Goal: Task Accomplishment & Management: Complete application form

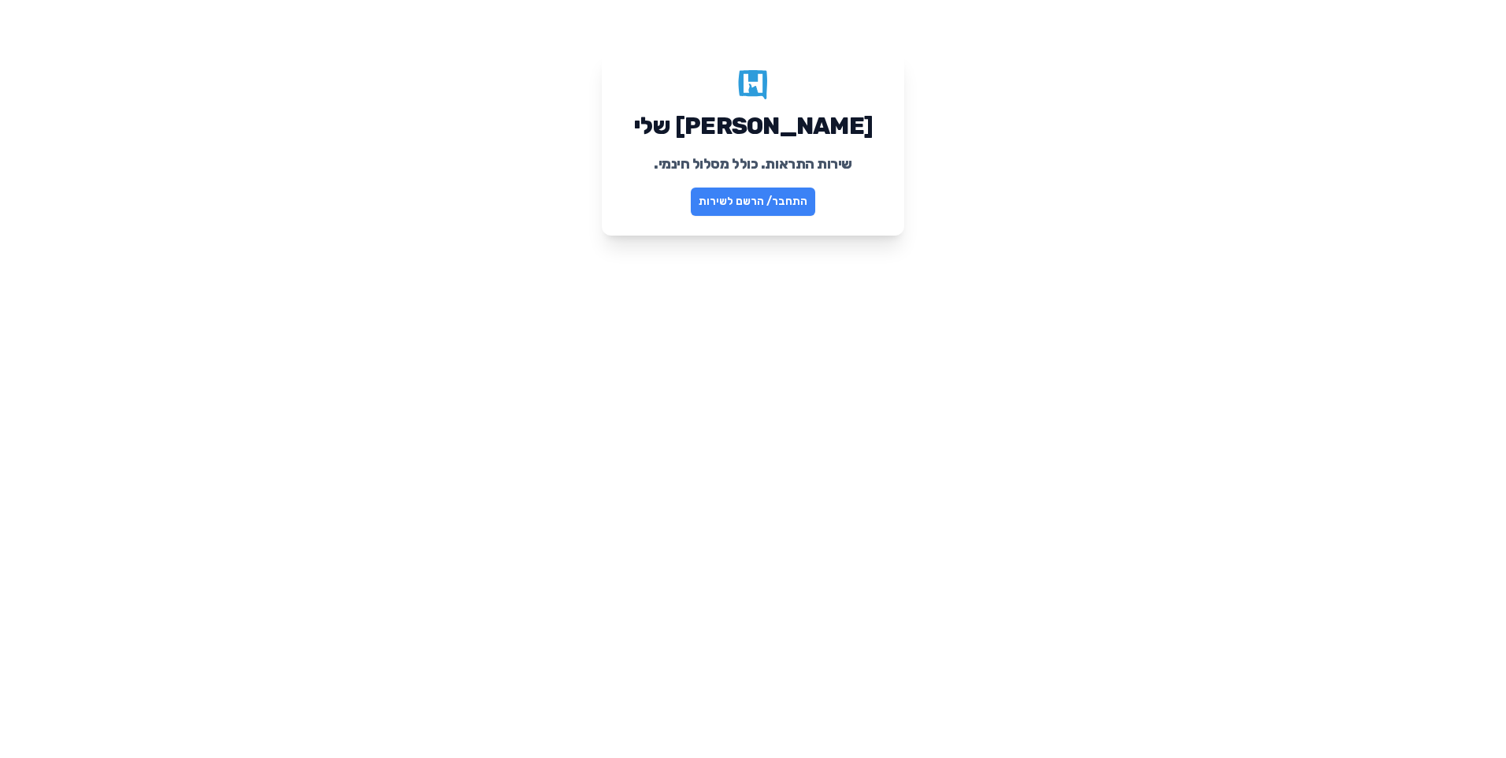
click at [769, 202] on link "התחבר/ הרשם לשירות" at bounding box center [753, 201] width 124 height 28
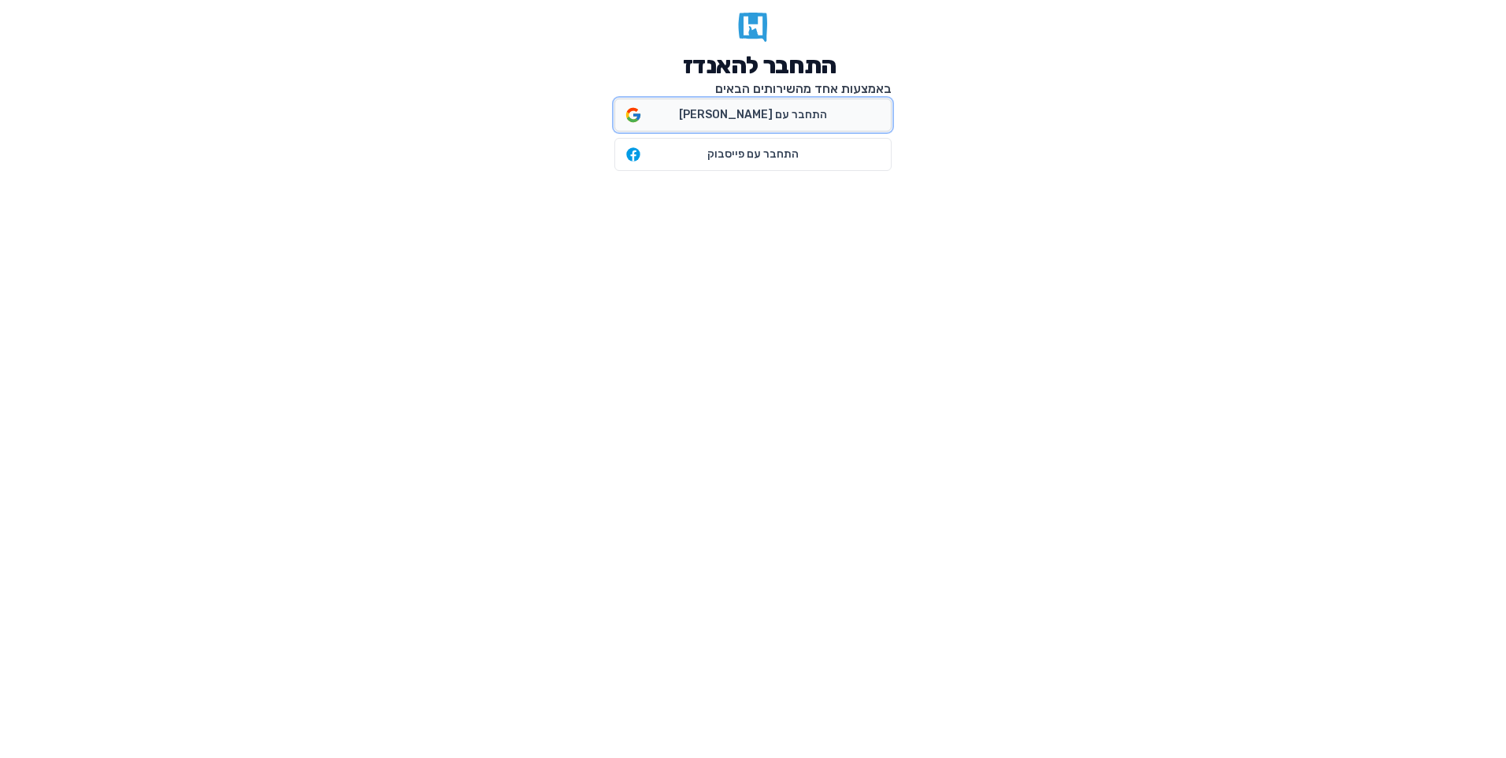
click at [632, 113] on icon at bounding box center [632, 114] width 17 height 17
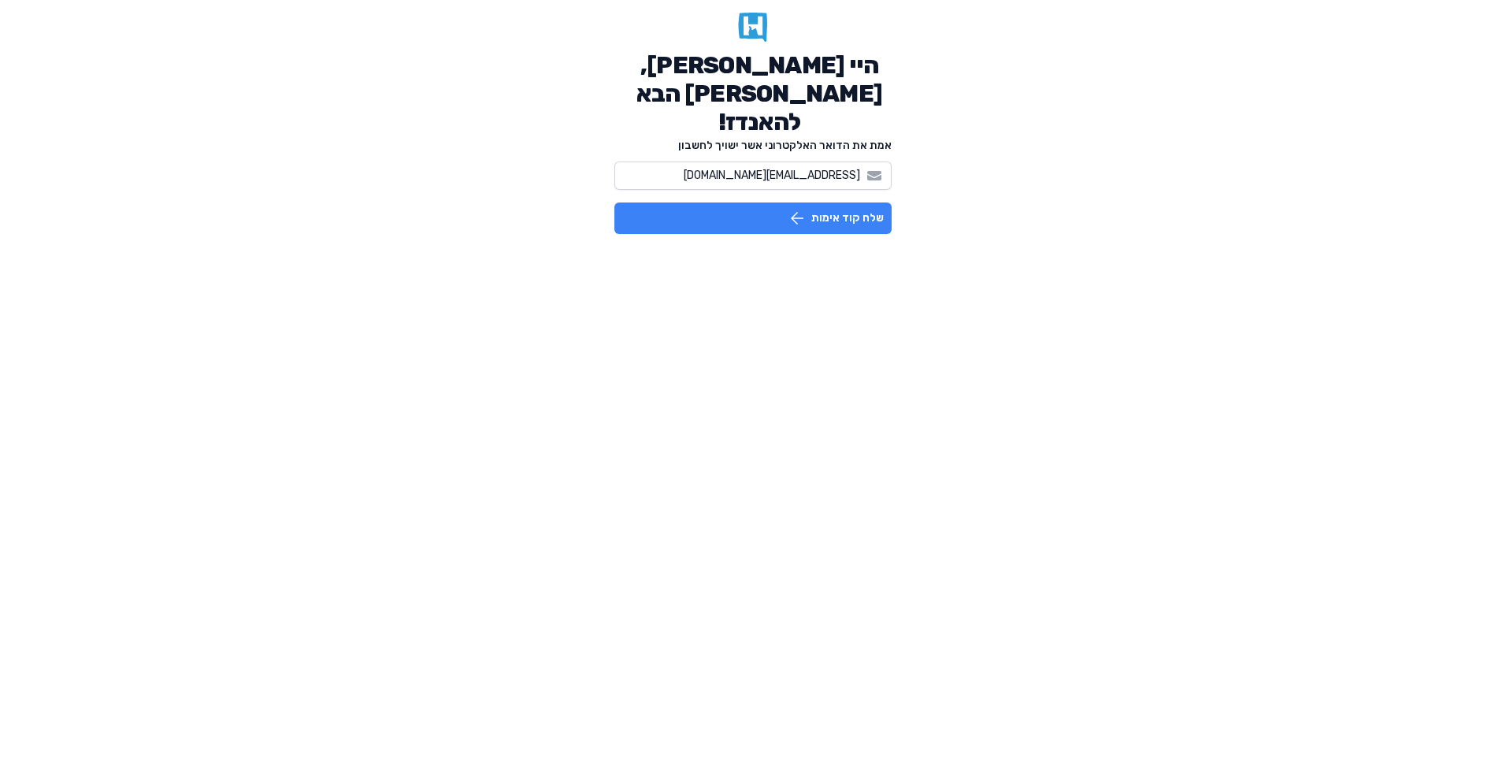
click at [810, 202] on button "שלח קוד אימות" at bounding box center [752, 218] width 277 height 32
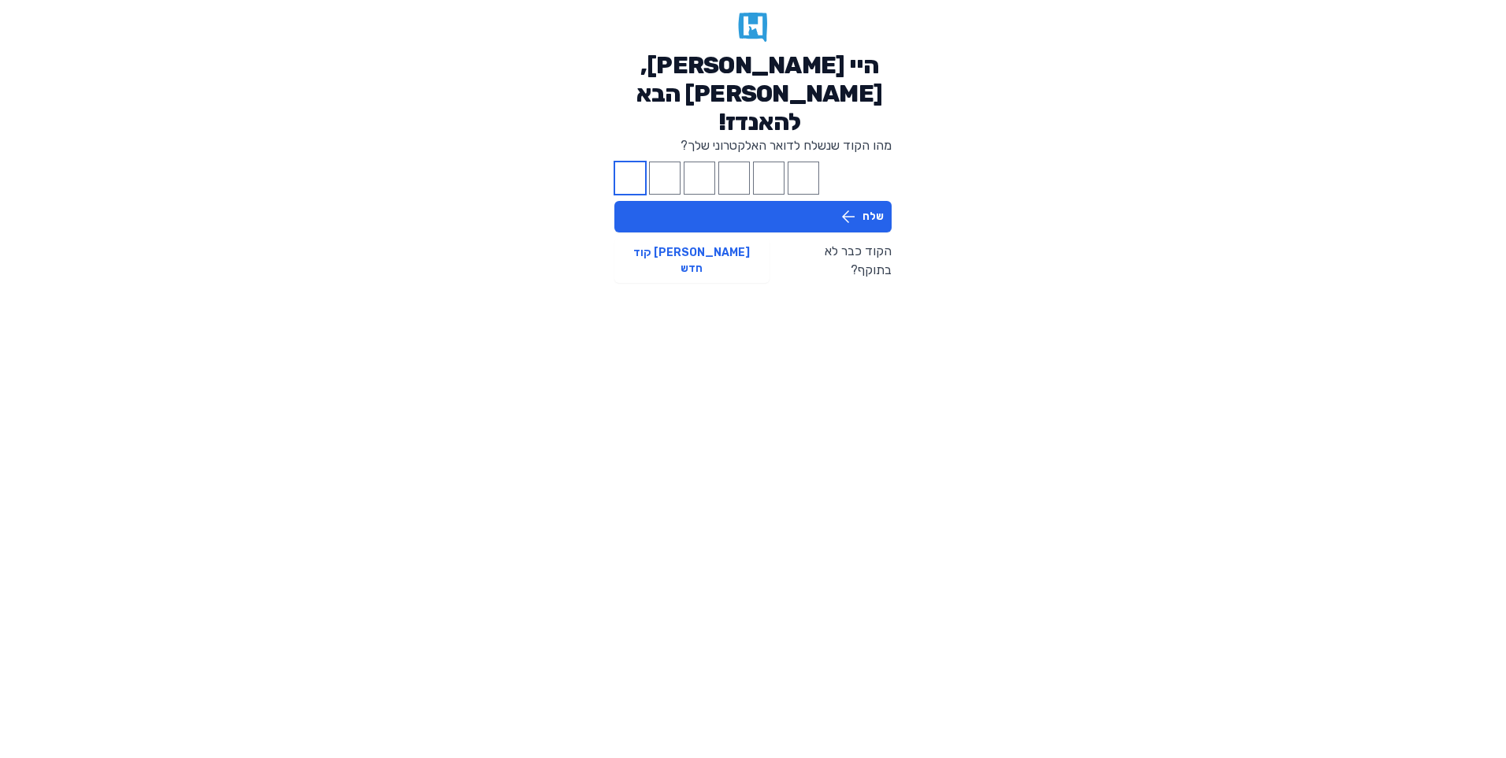
click at [635, 161] on input "Please enter OTP character 1" at bounding box center [630, 177] width 32 height 33
type input "4"
type input "7"
type input "8"
type input "1"
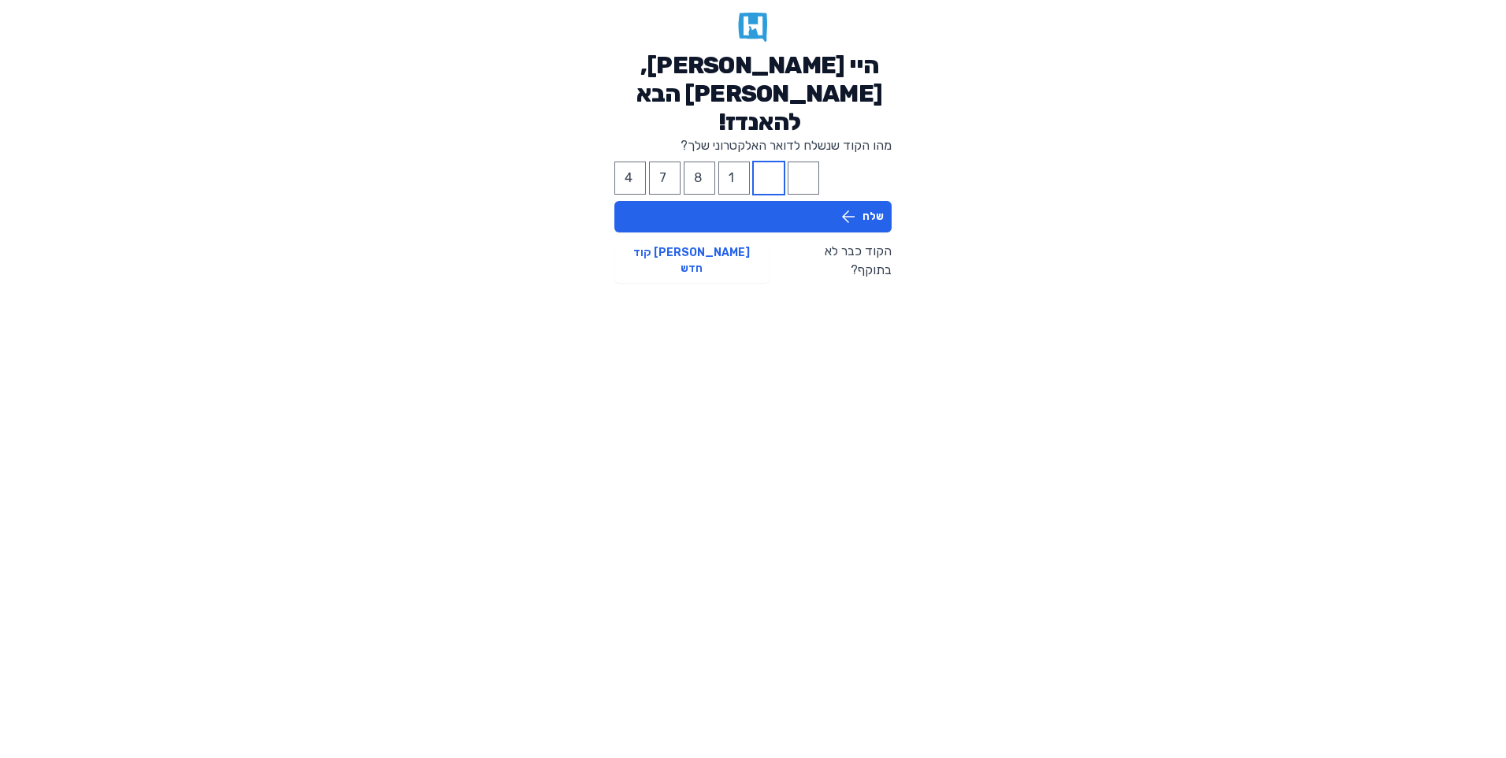
type input "4"
type input "3"
click at [724, 201] on button "שלח" at bounding box center [752, 217] width 277 height 32
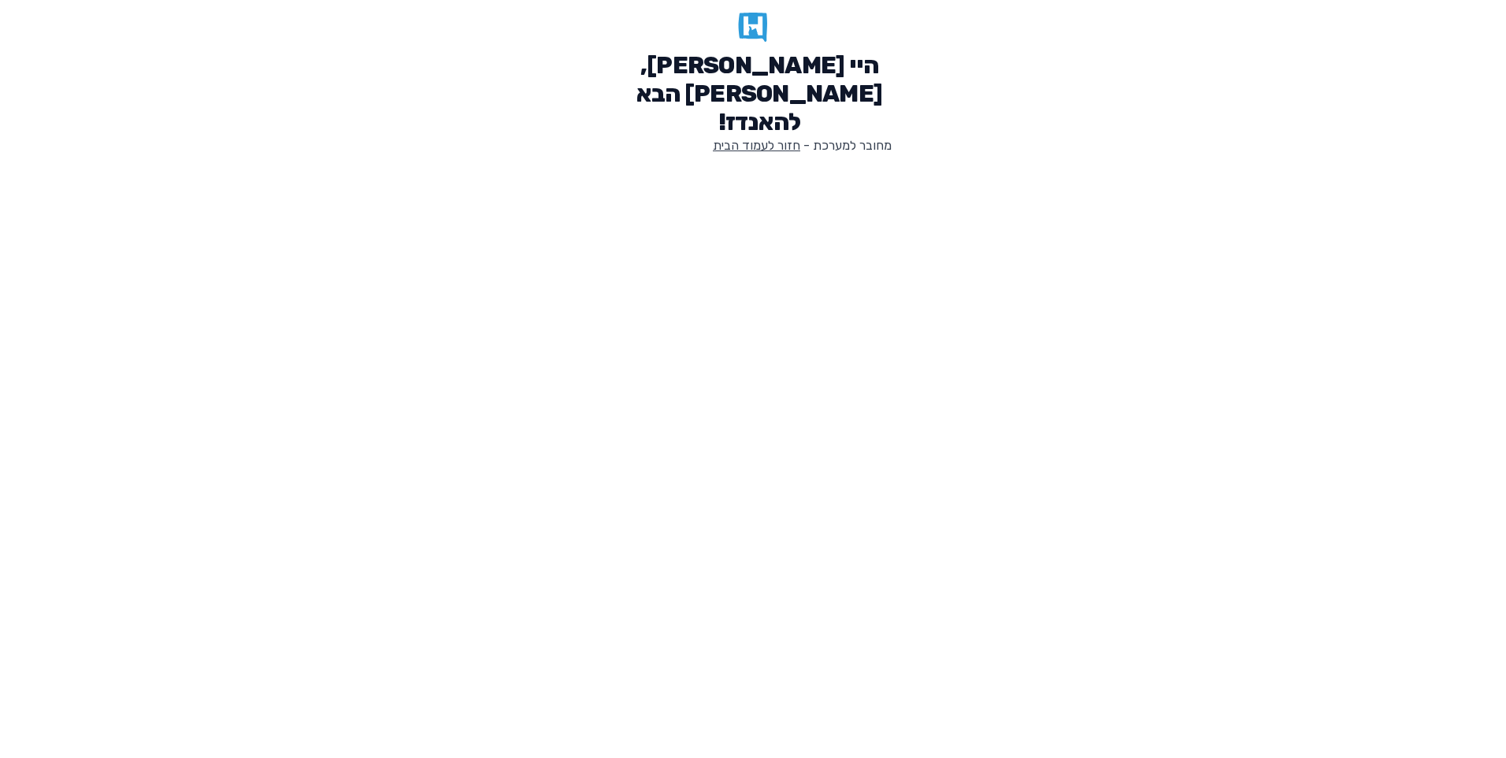
click at [747, 138] on link "חזור לעמוד הבית" at bounding box center [756, 145] width 87 height 15
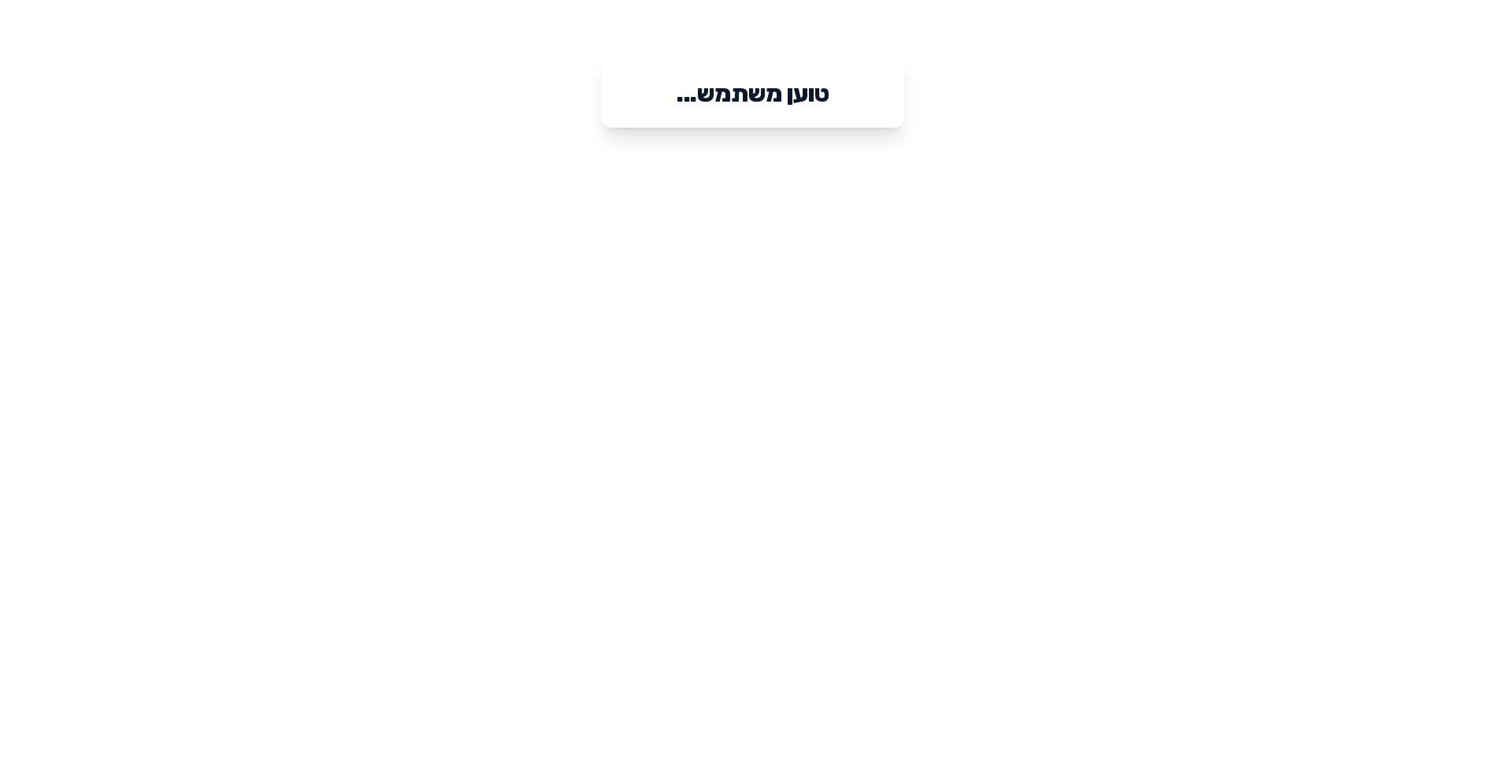
click at [730, 95] on h1 "טוען משתמש..." at bounding box center [752, 94] width 152 height 28
click at [781, 103] on h1 "טוען משתמש..." at bounding box center [752, 94] width 152 height 28
drag, startPoint x: 781, startPoint y: 103, endPoint x: 710, endPoint y: 98, distance: 71.1
click at [710, 98] on h1 "טוען משתמש..." at bounding box center [752, 94] width 152 height 28
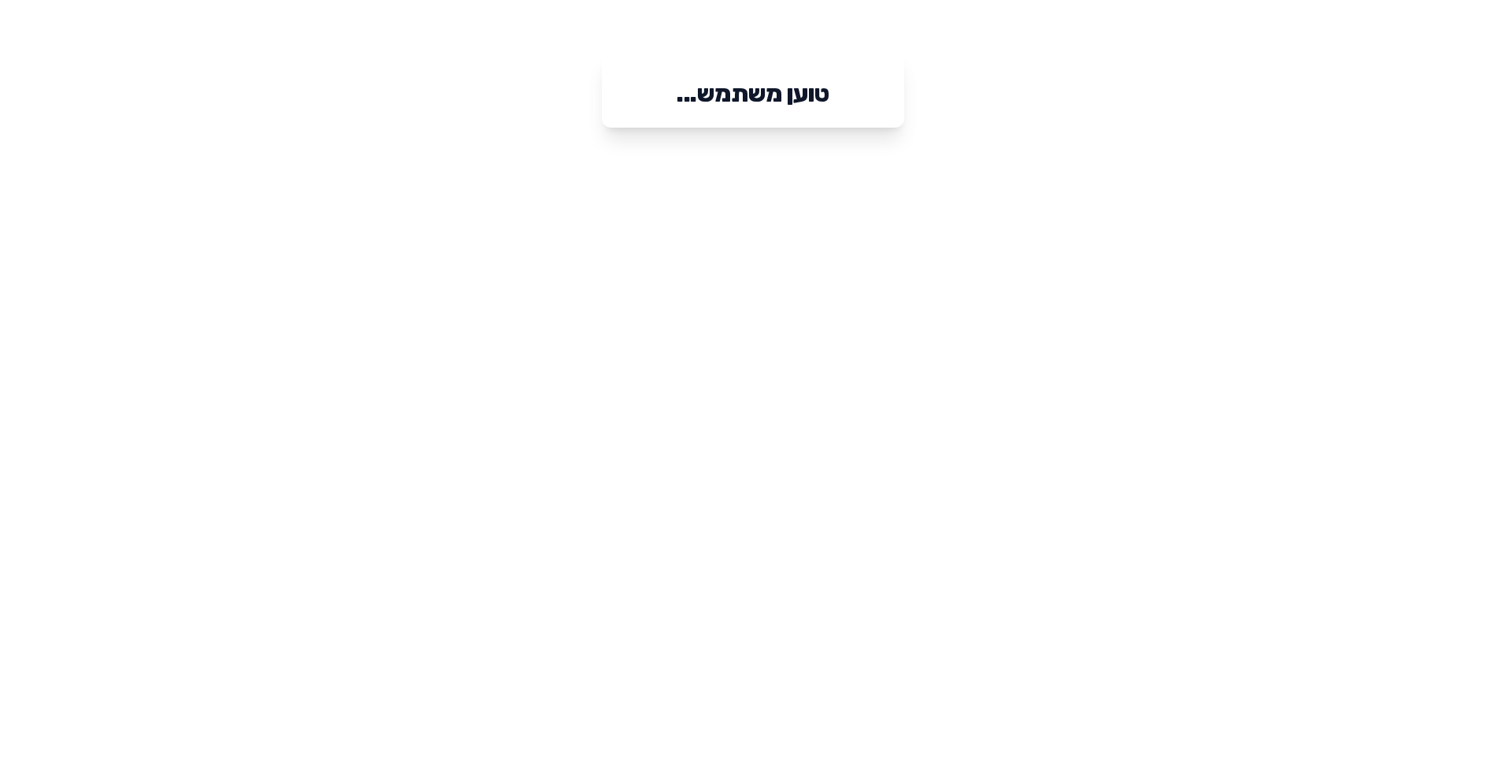
click at [757, 106] on h1 "טוען משתמש..." at bounding box center [752, 94] width 152 height 28
click at [757, 100] on h1 "טוען משתמש..." at bounding box center [752, 94] width 152 height 28
drag, startPoint x: 757, startPoint y: 100, endPoint x: 676, endPoint y: 171, distance: 107.1
click at [676, 171] on html "טוען משתמש..." at bounding box center [753, 89] width 1506 height 178
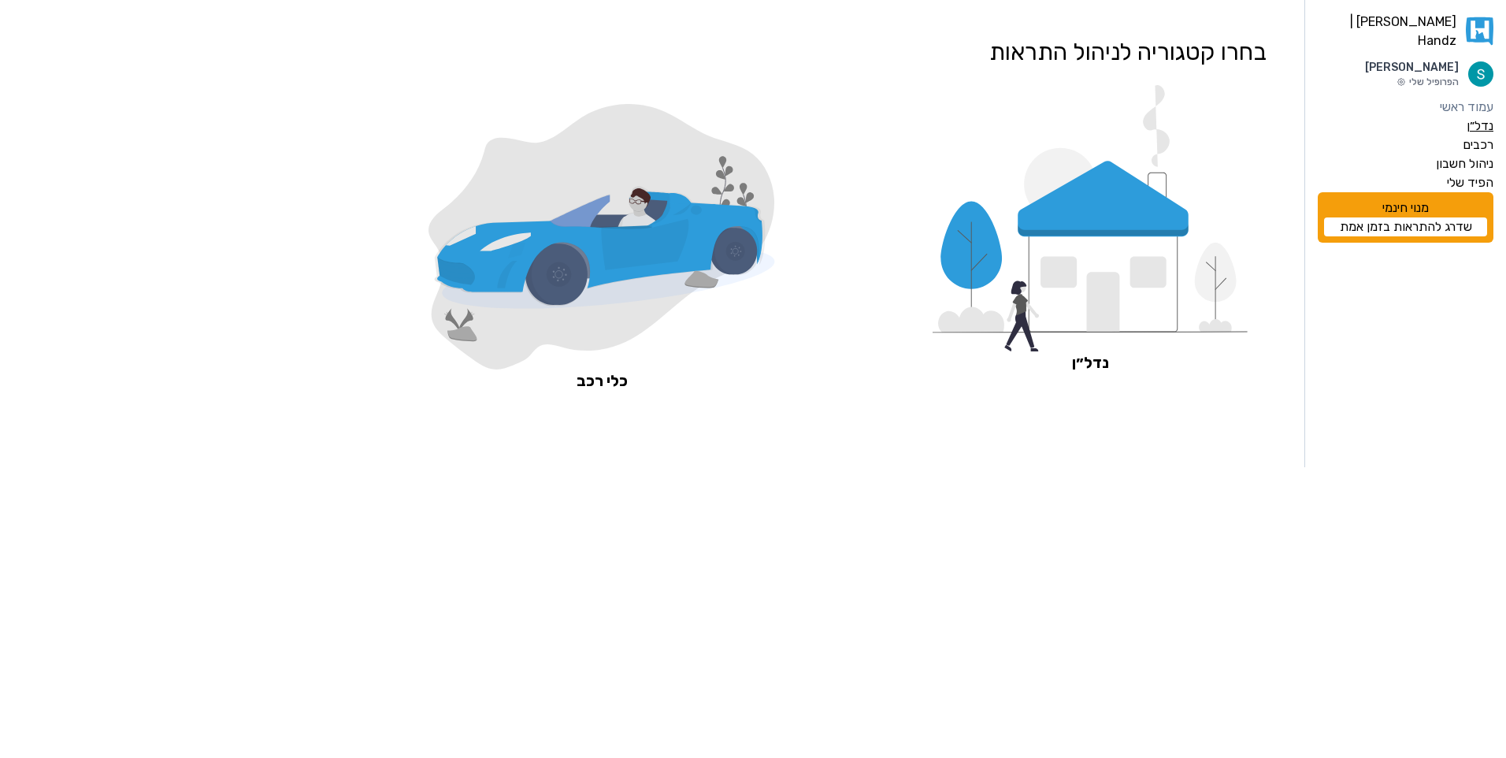
click at [1476, 117] on label "נדל״ן" at bounding box center [1479, 126] width 27 height 19
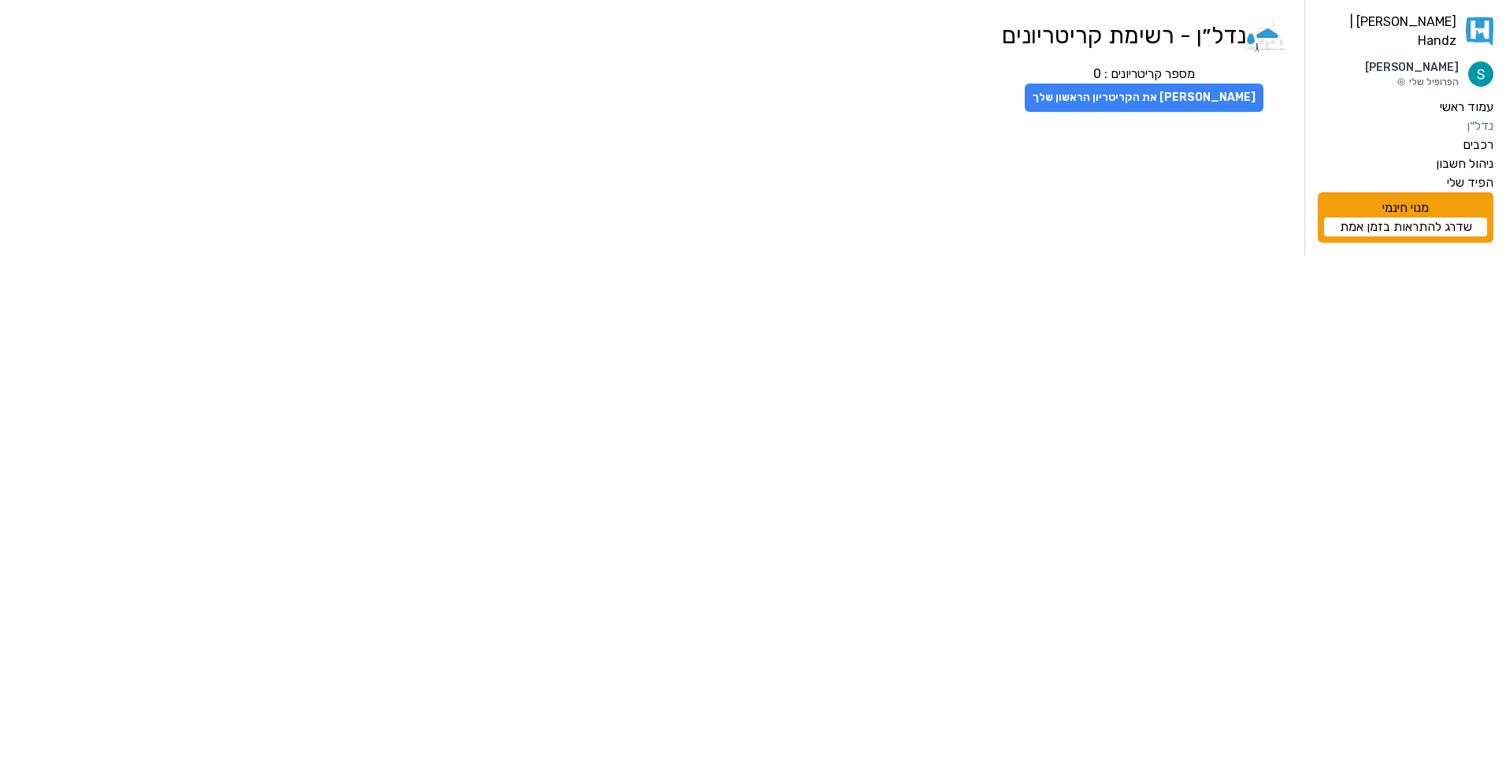
click at [1141, 98] on button "[PERSON_NAME] את הקריטריון הראשון שלך" at bounding box center [1144, 97] width 239 height 28
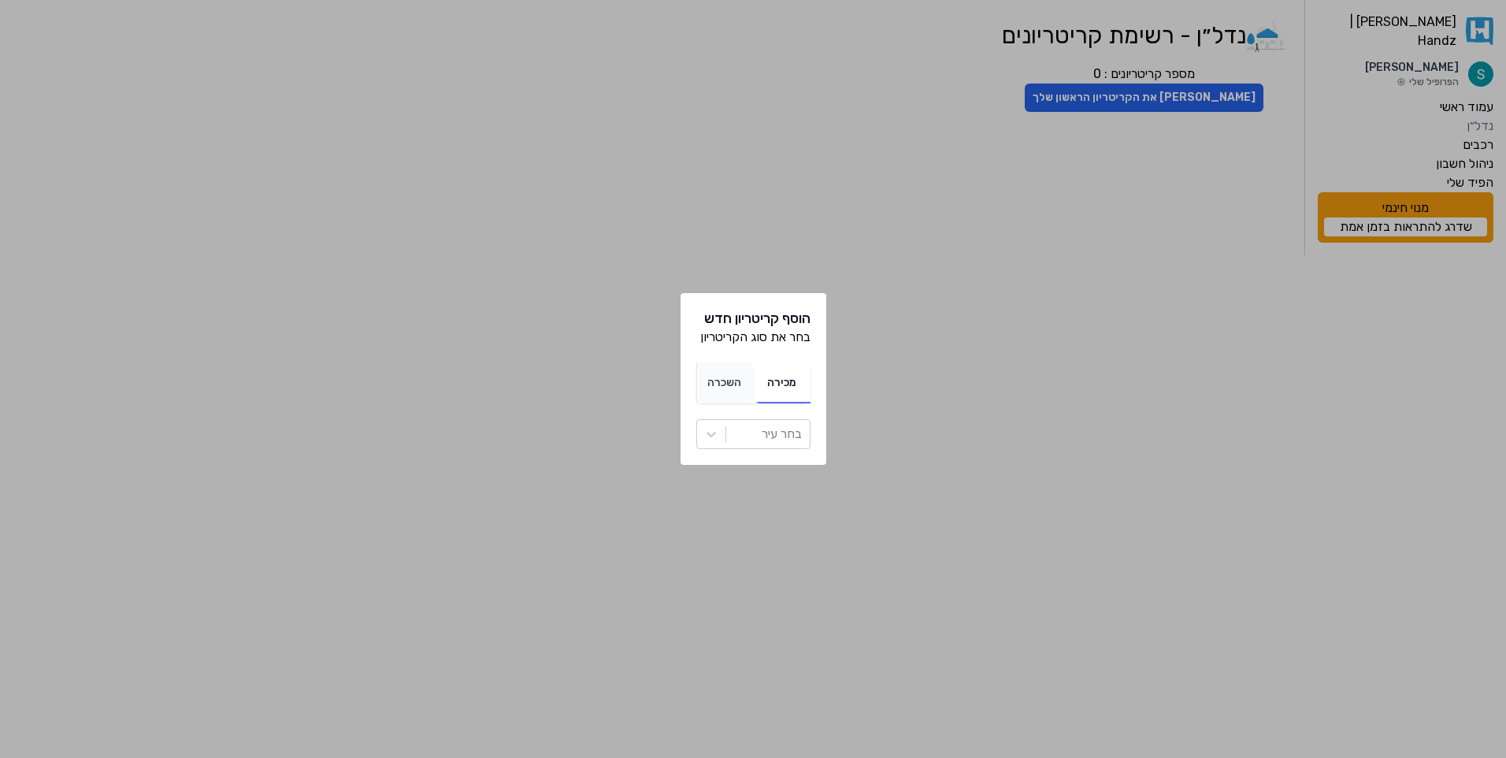
click at [726, 390] on div "השכרה" at bounding box center [724, 382] width 57 height 41
click at [770, 381] on span "מכירה" at bounding box center [781, 382] width 29 height 13
click at [755, 436] on div at bounding box center [768, 434] width 68 height 22
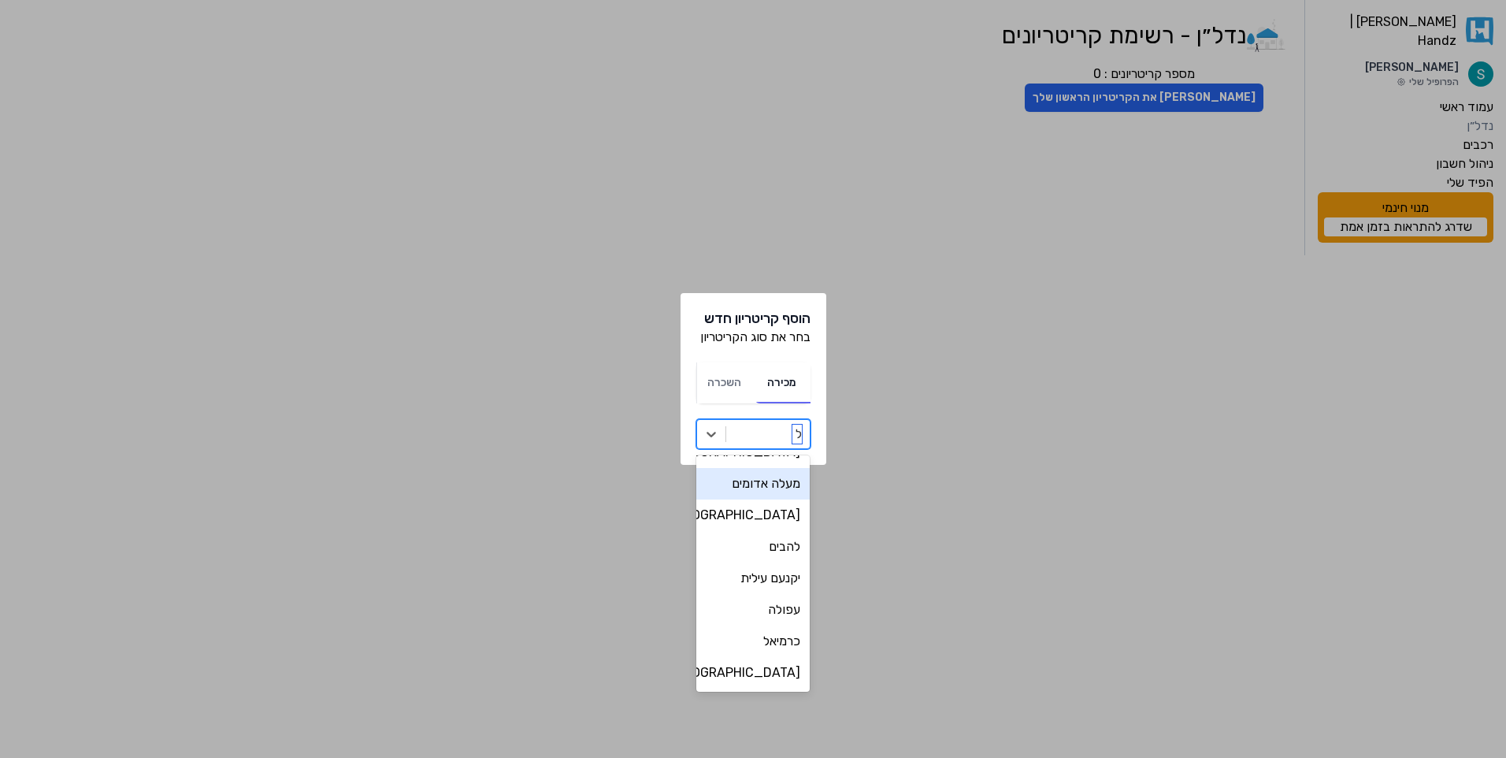
scroll to position [362, 0]
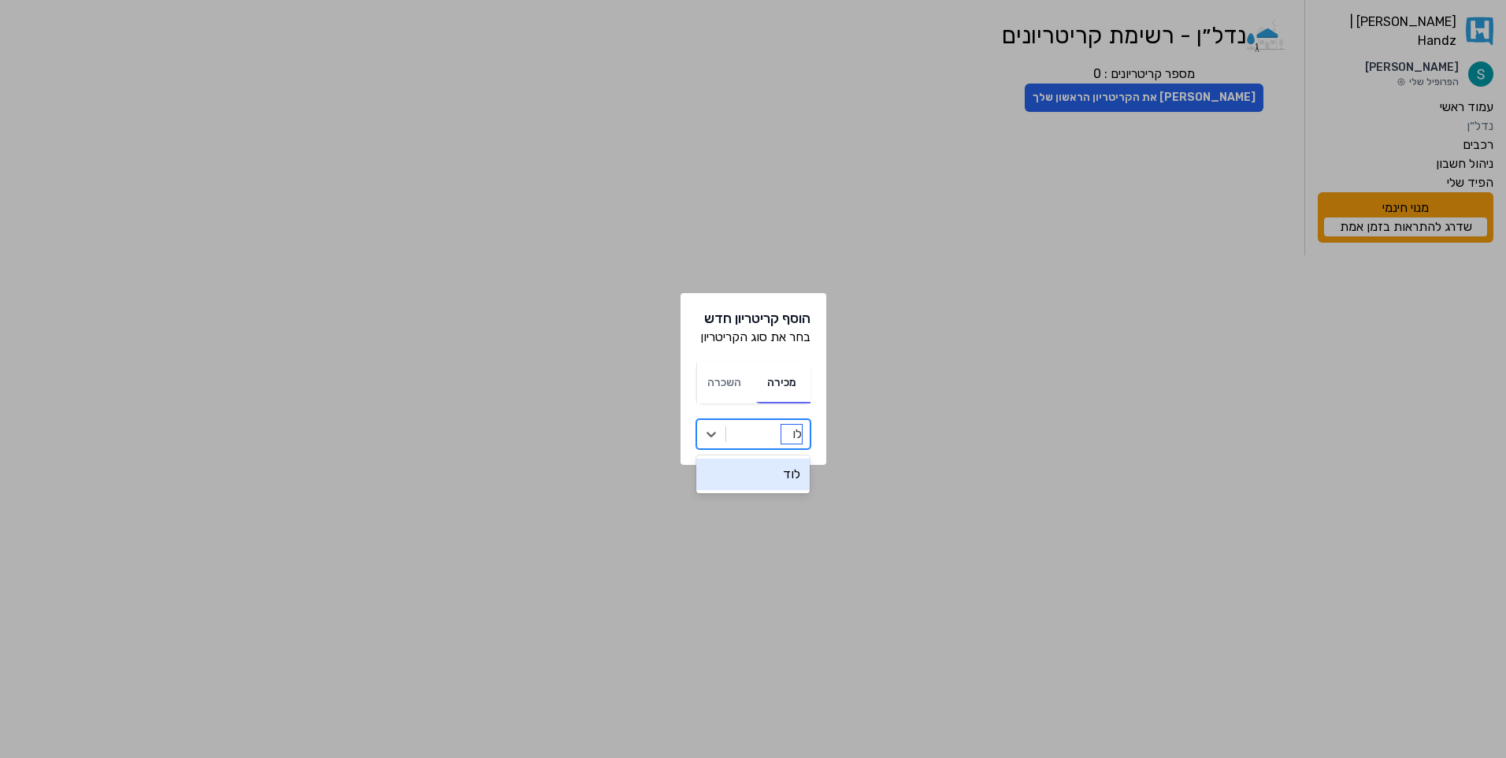
type input "לוד"
click at [766, 481] on div "לוד" at bounding box center [753, 474] width 114 height 32
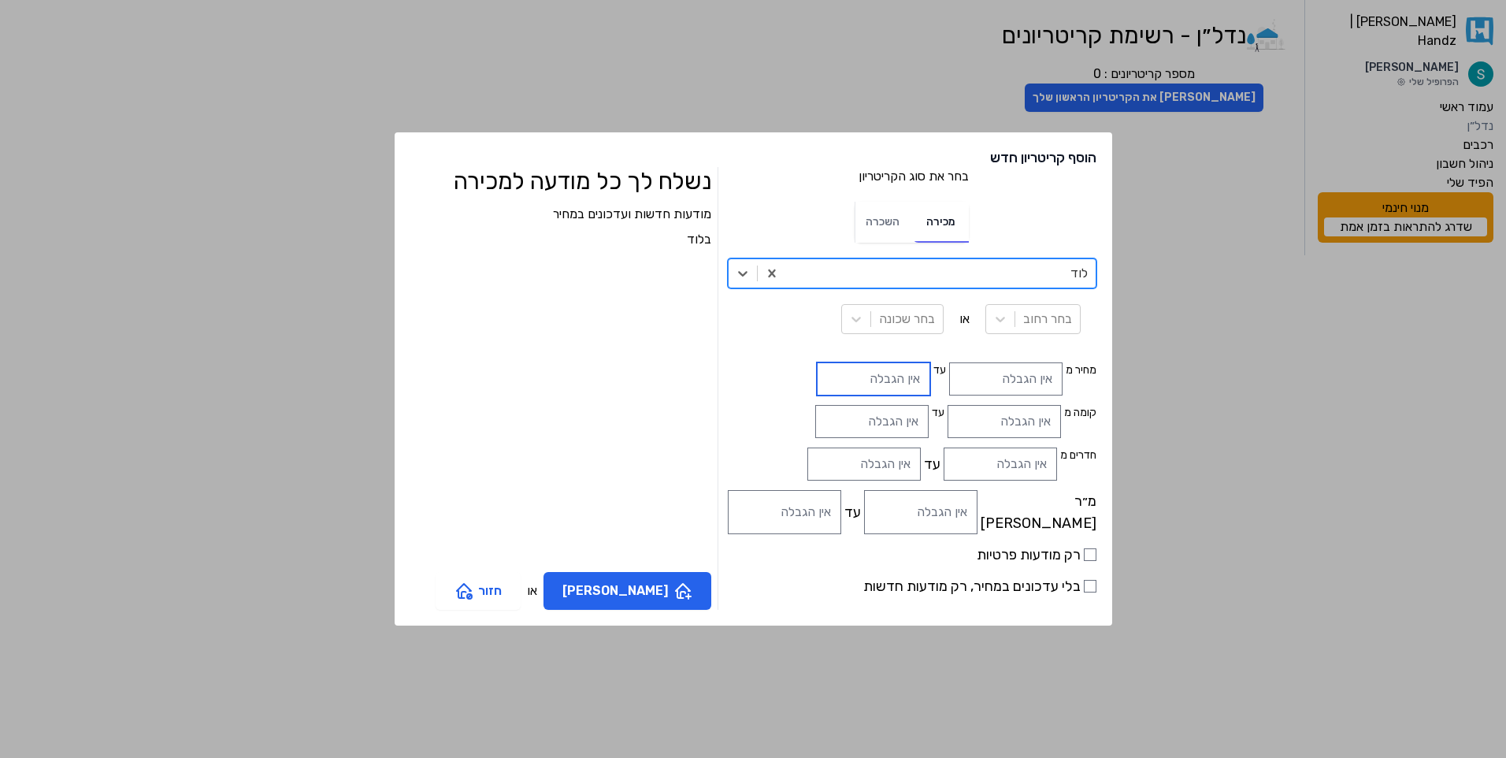
click at [823, 379] on input "text" at bounding box center [873, 378] width 113 height 33
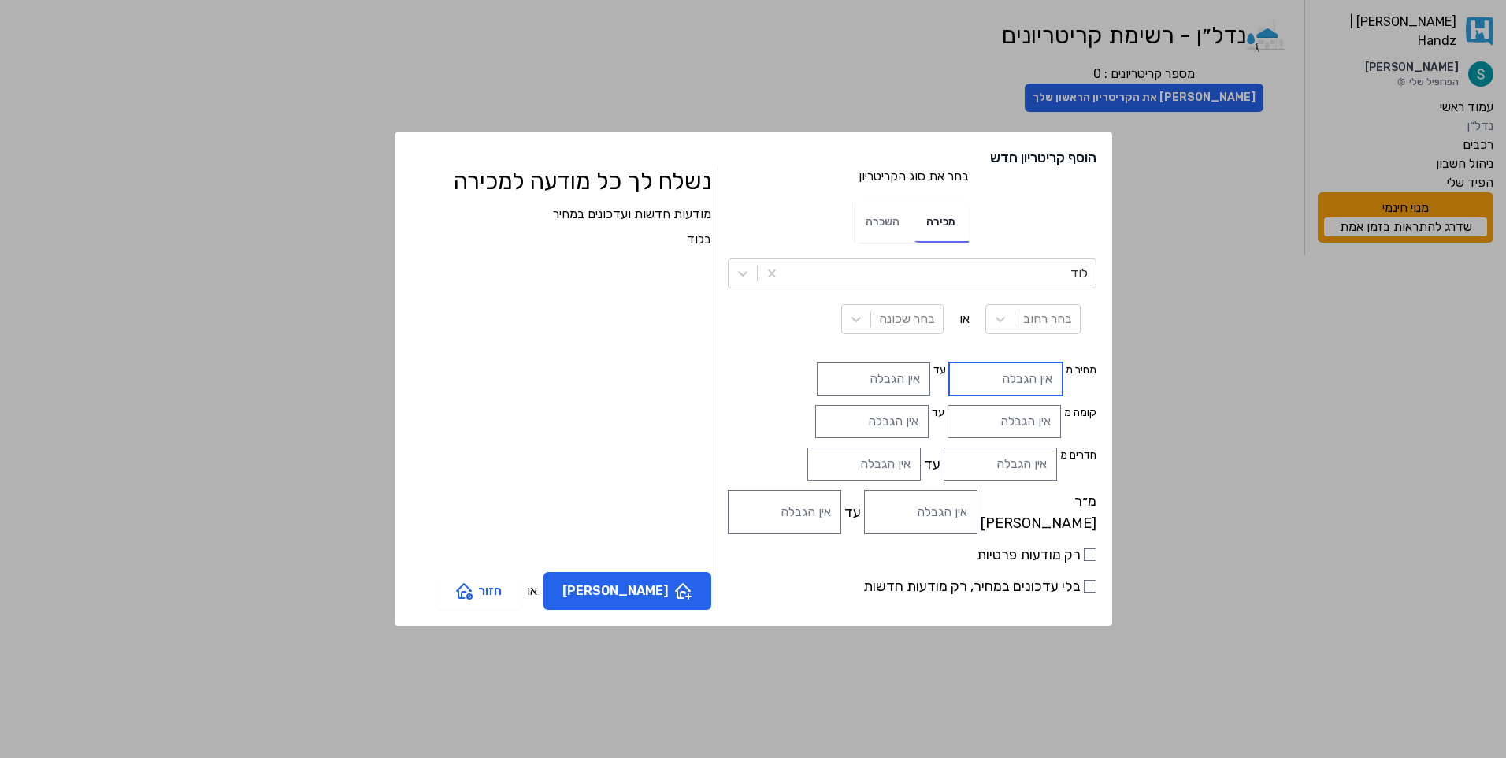
click at [968, 379] on input "text" at bounding box center [1005, 378] width 113 height 33
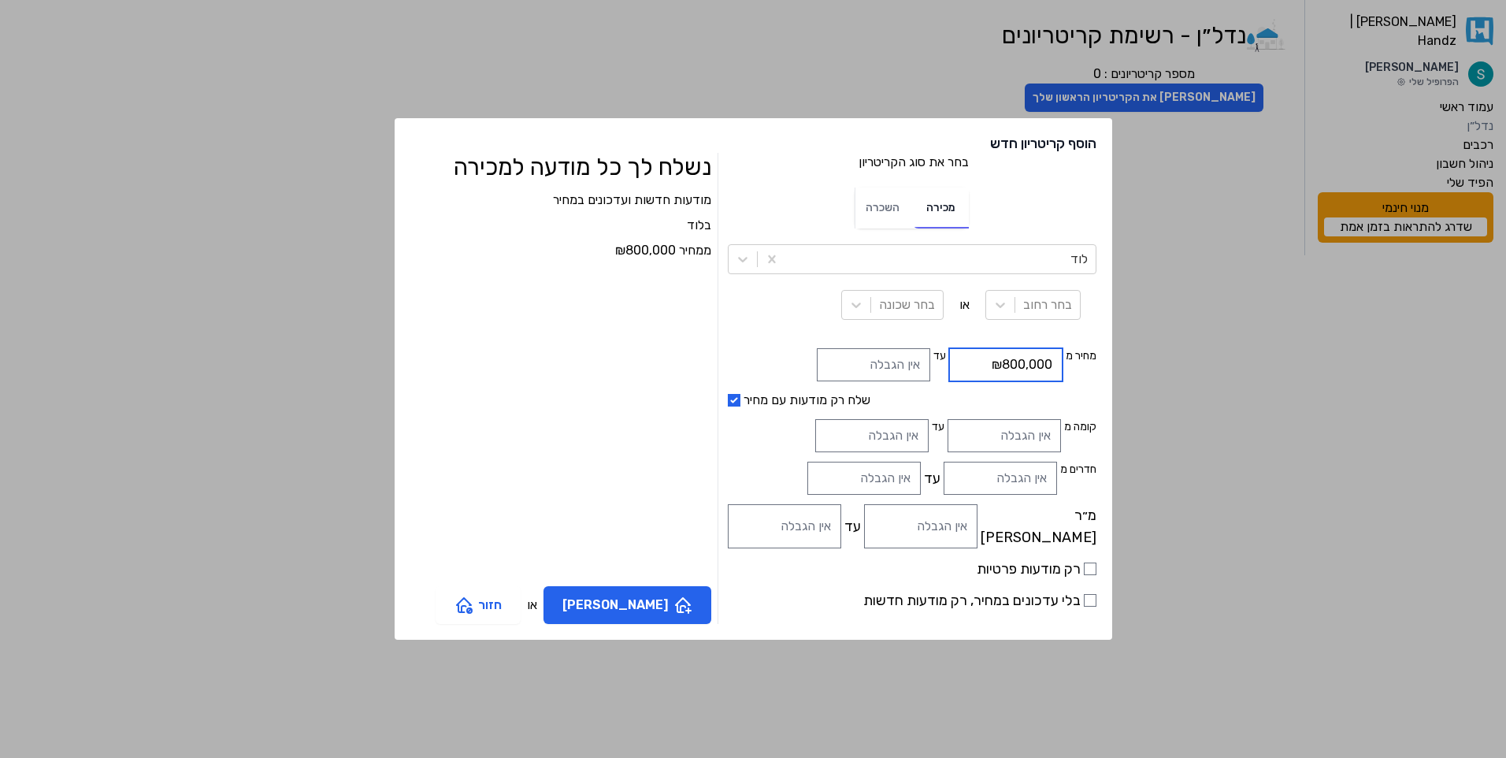
type input "₪800,000"
click at [847, 377] on input "text" at bounding box center [873, 364] width 113 height 33
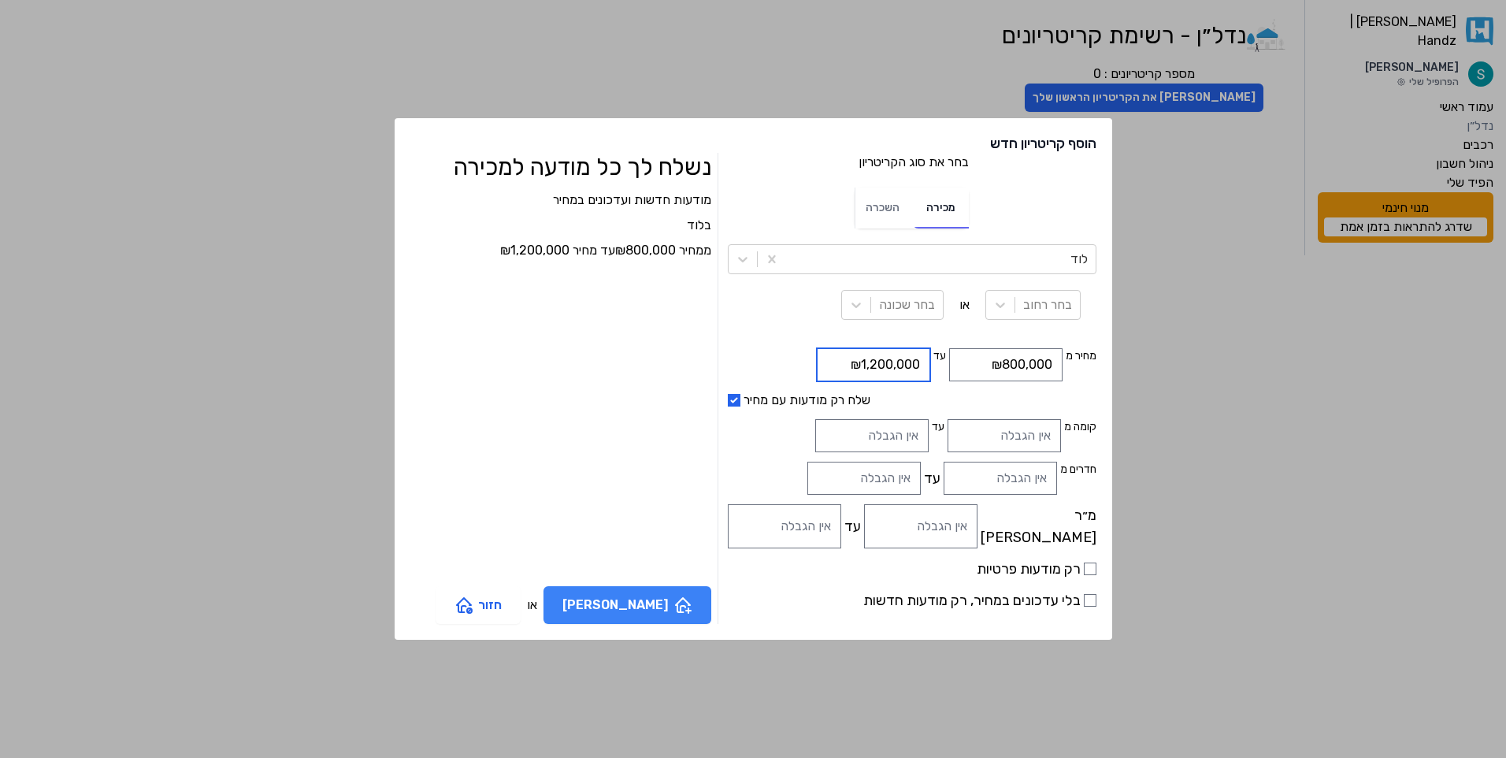
type input "₪1,200,000"
click at [694, 599] on button "[PERSON_NAME]" at bounding box center [627, 605] width 168 height 38
